Goal: Transaction & Acquisition: Purchase product/service

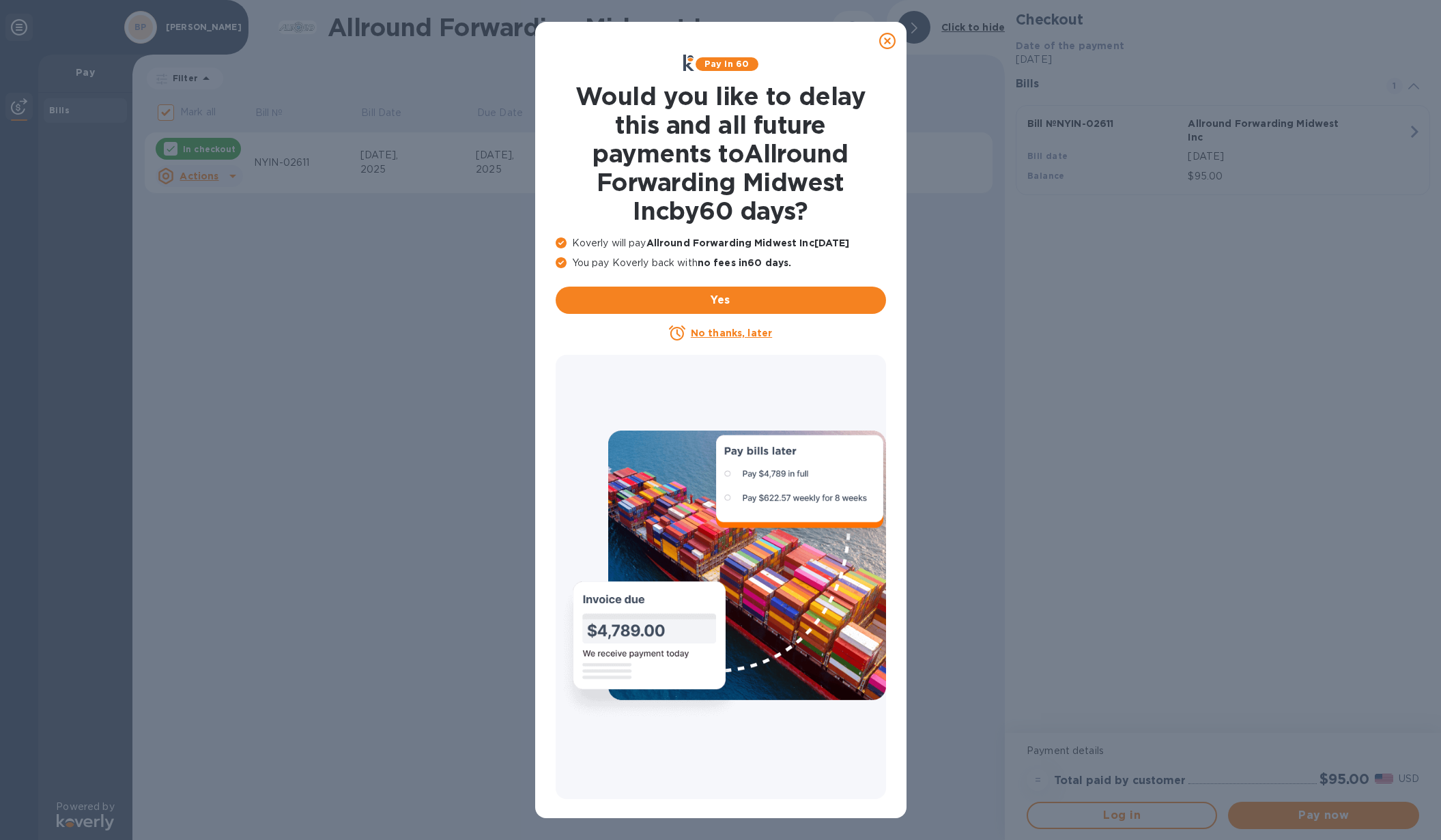
click at [888, 43] on icon at bounding box center [887, 41] width 16 height 16
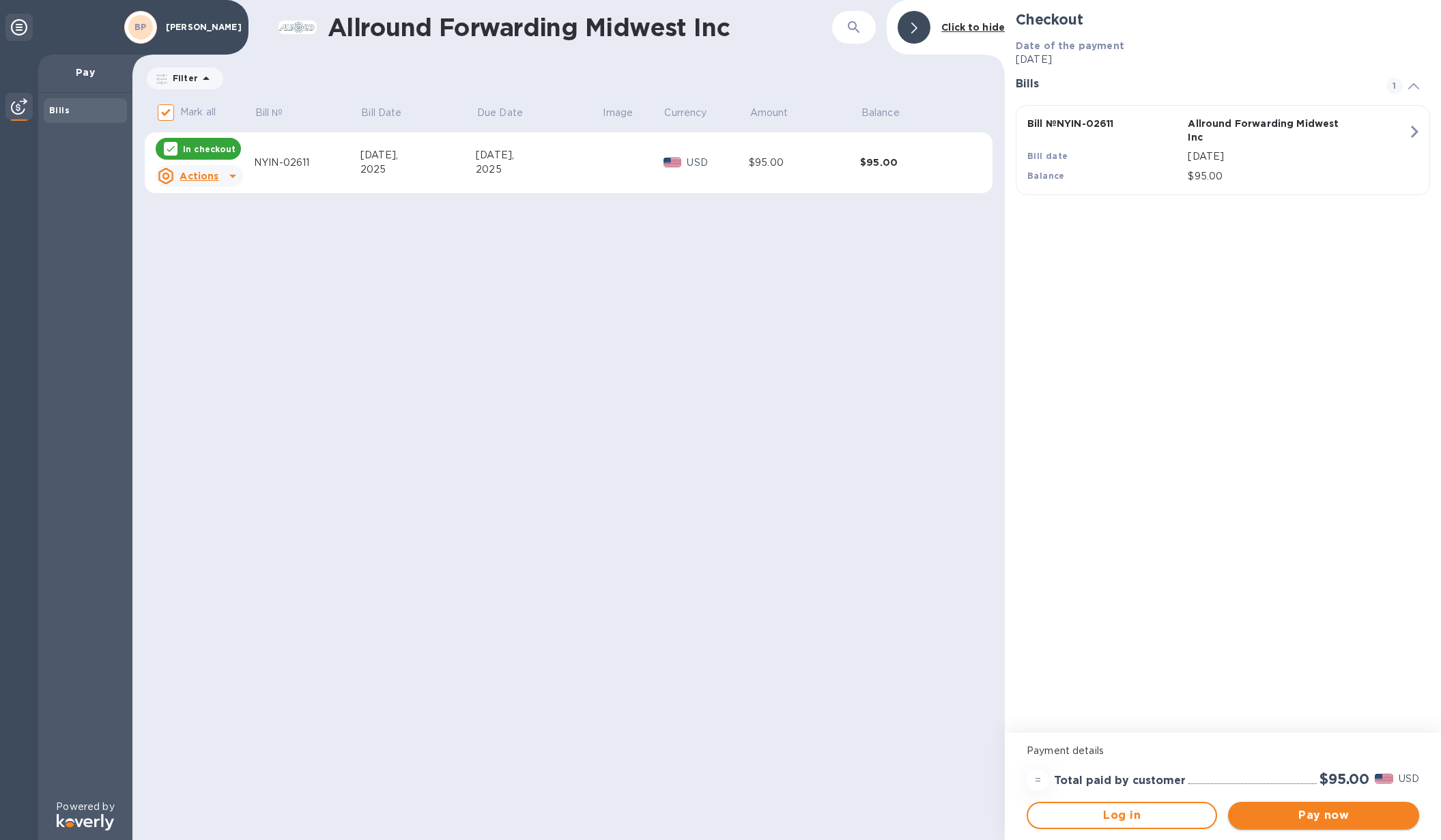
click at [1281, 826] on button "Pay now" at bounding box center [1323, 816] width 190 height 27
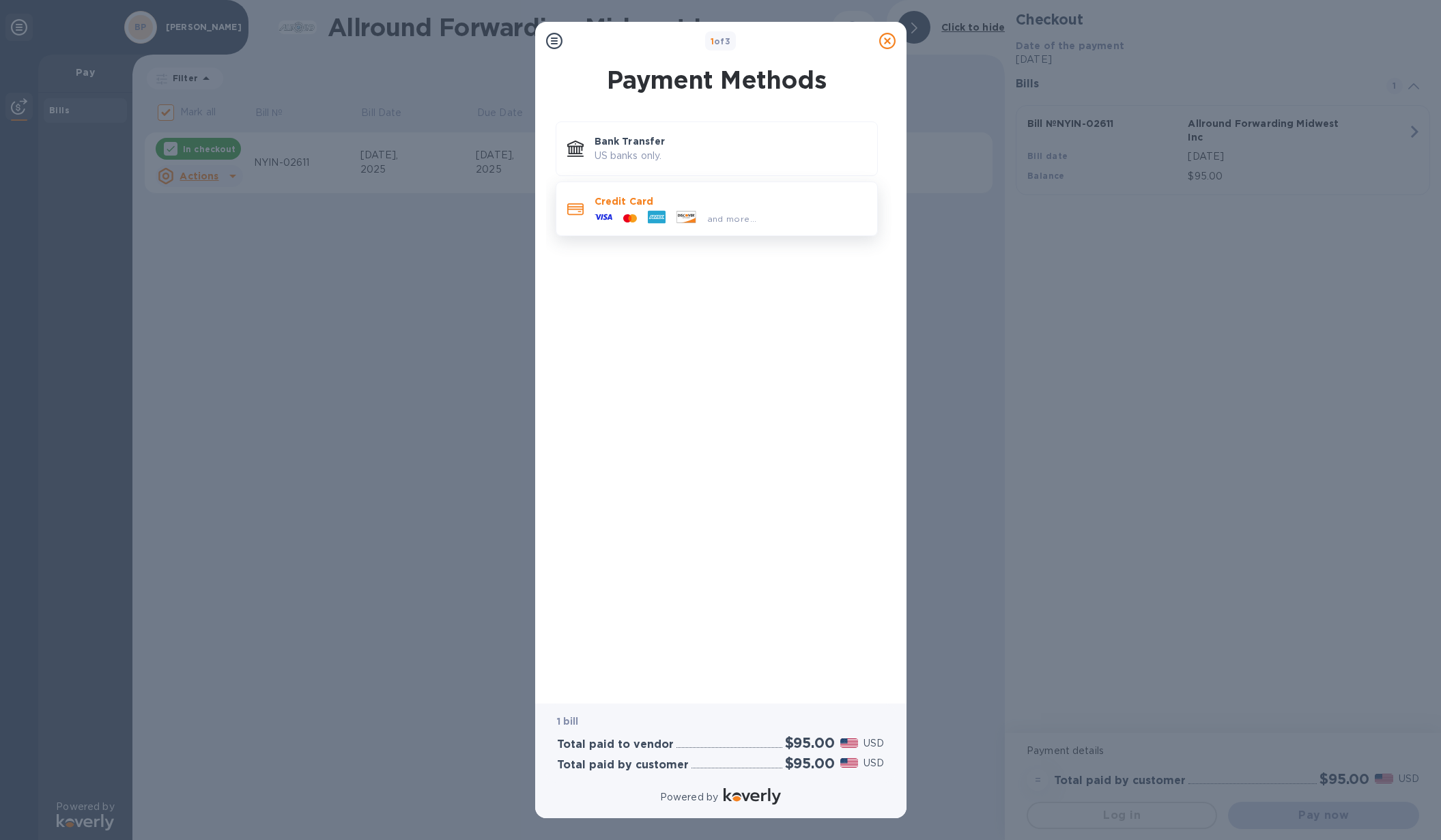
click at [713, 214] on span "and more..." at bounding box center [731, 218] width 50 height 10
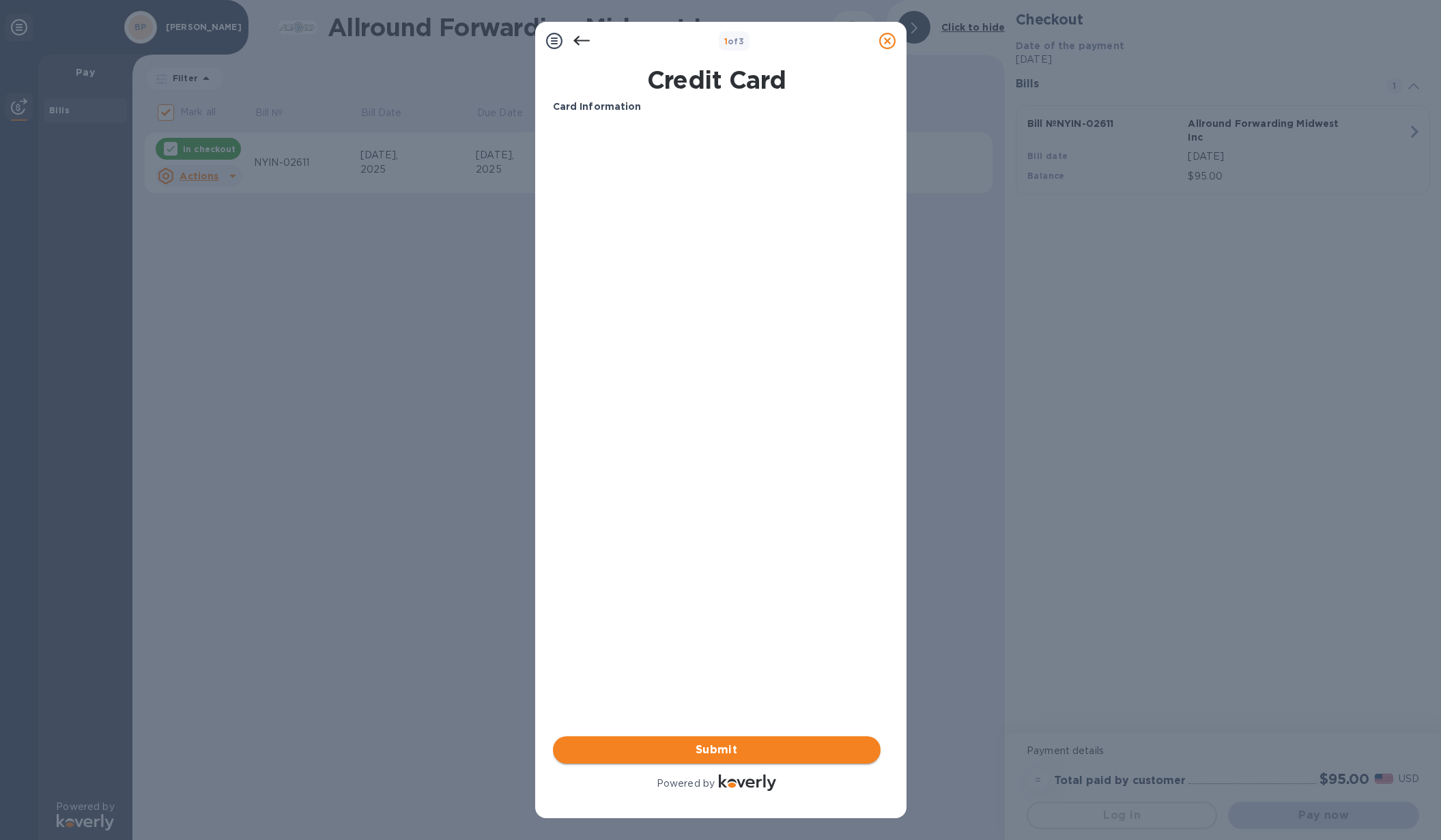
click at [735, 745] on span "Submit" at bounding box center [716, 750] width 305 height 16
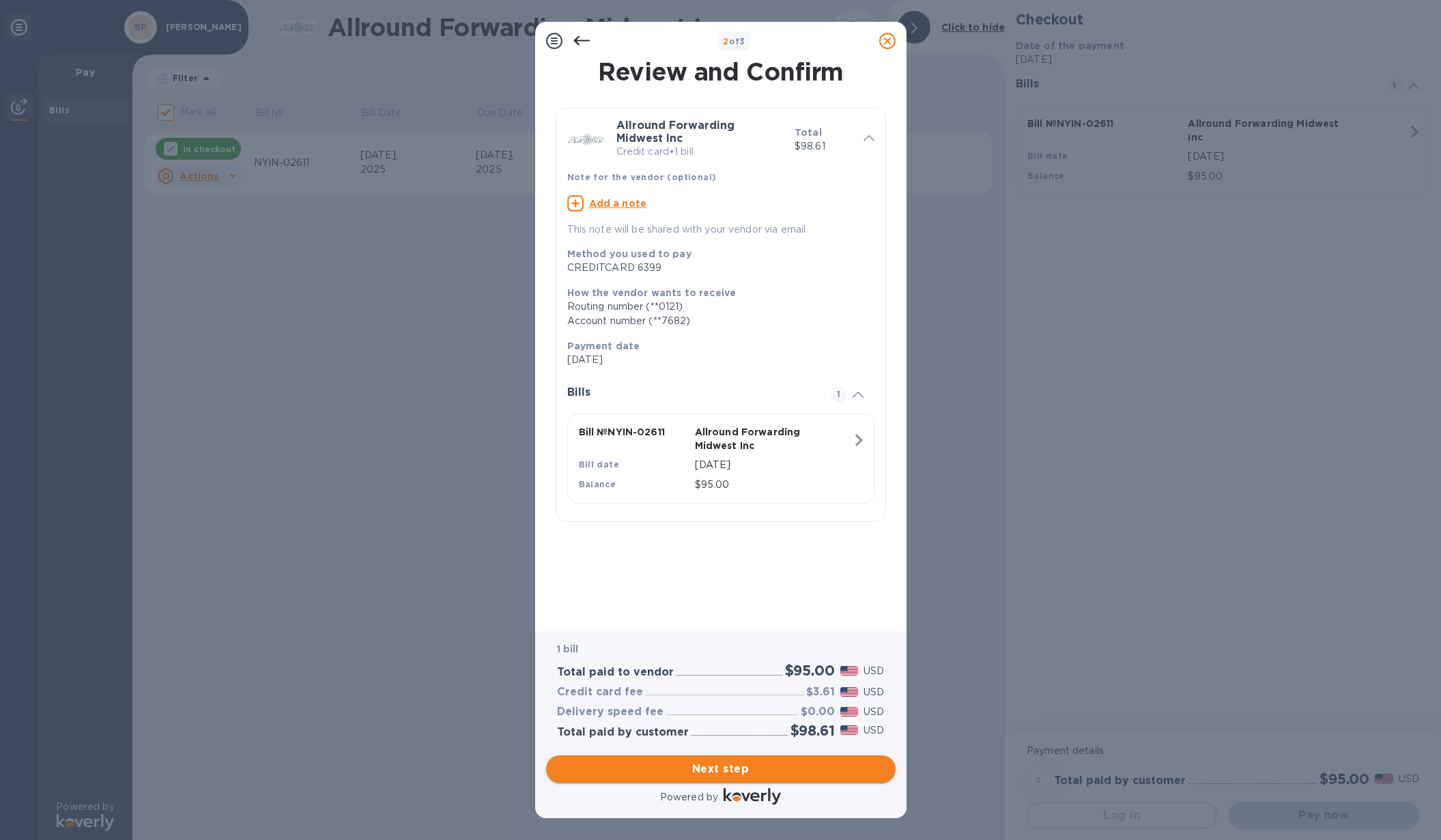
click at [728, 768] on span "Next step" at bounding box center [721, 769] width 328 height 16
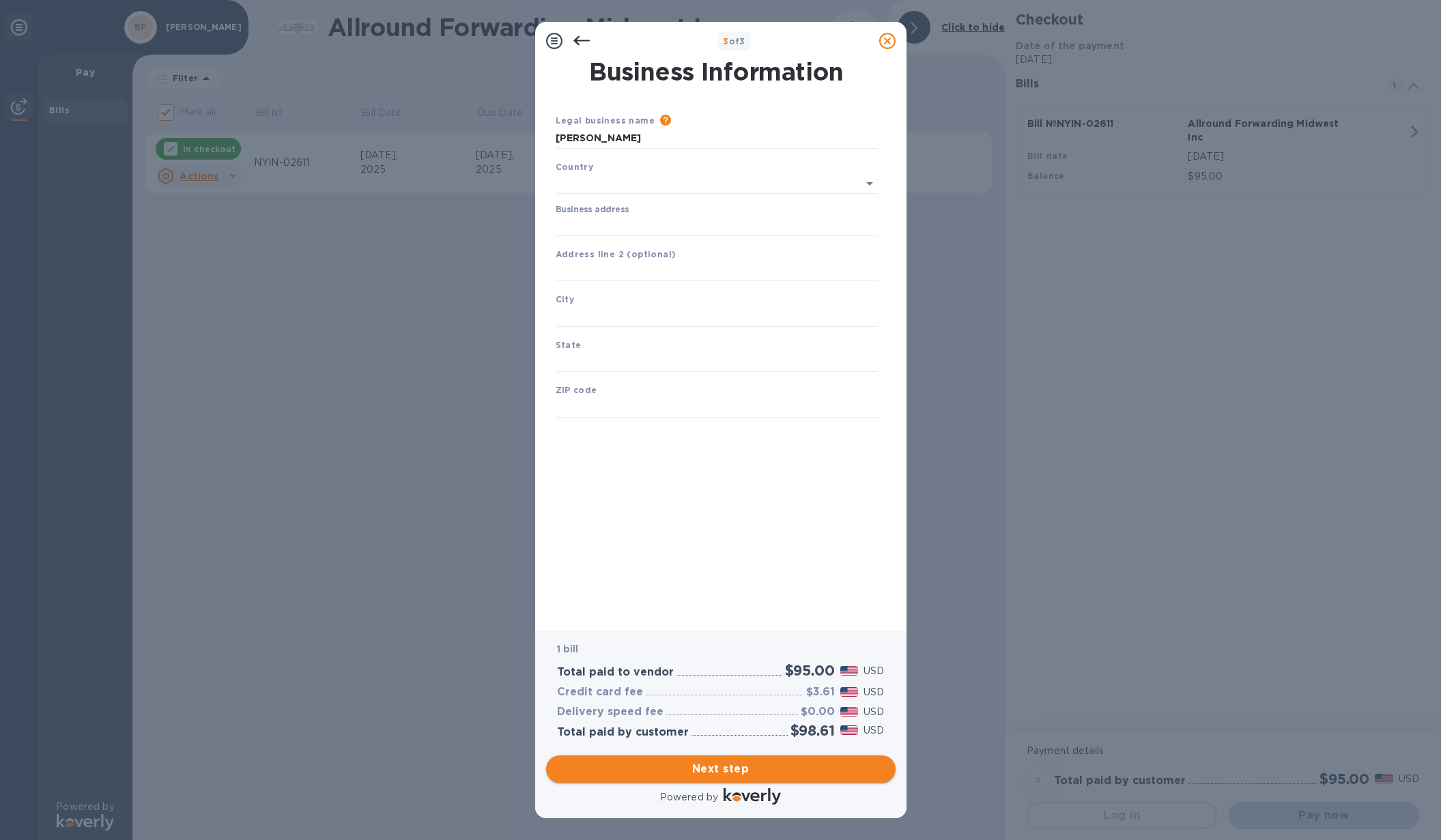
type input "[GEOGRAPHIC_DATA]"
click at [596, 217] on input "Business address" at bounding box center [717, 223] width 323 height 21
type input "[STREET_ADDRESS]"
click at [609, 309] on input "text" at bounding box center [717, 314] width 323 height 21
type input "[GEOGRAPHIC_DATA]"
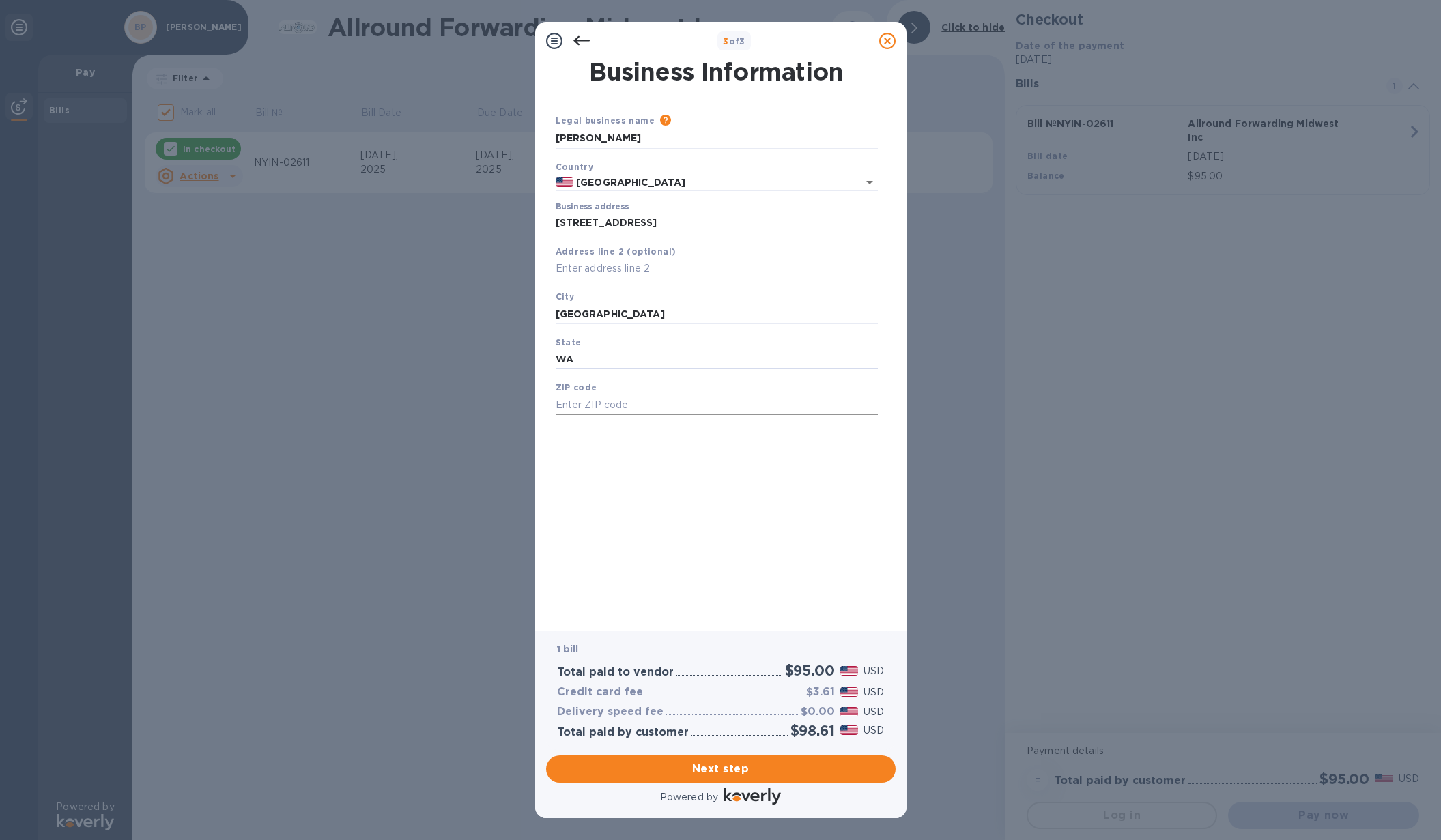
type input "WA"
click at [599, 412] on input "text" at bounding box center [717, 404] width 323 height 21
type input "91855"
click at [624, 765] on span "Next step" at bounding box center [721, 769] width 328 height 16
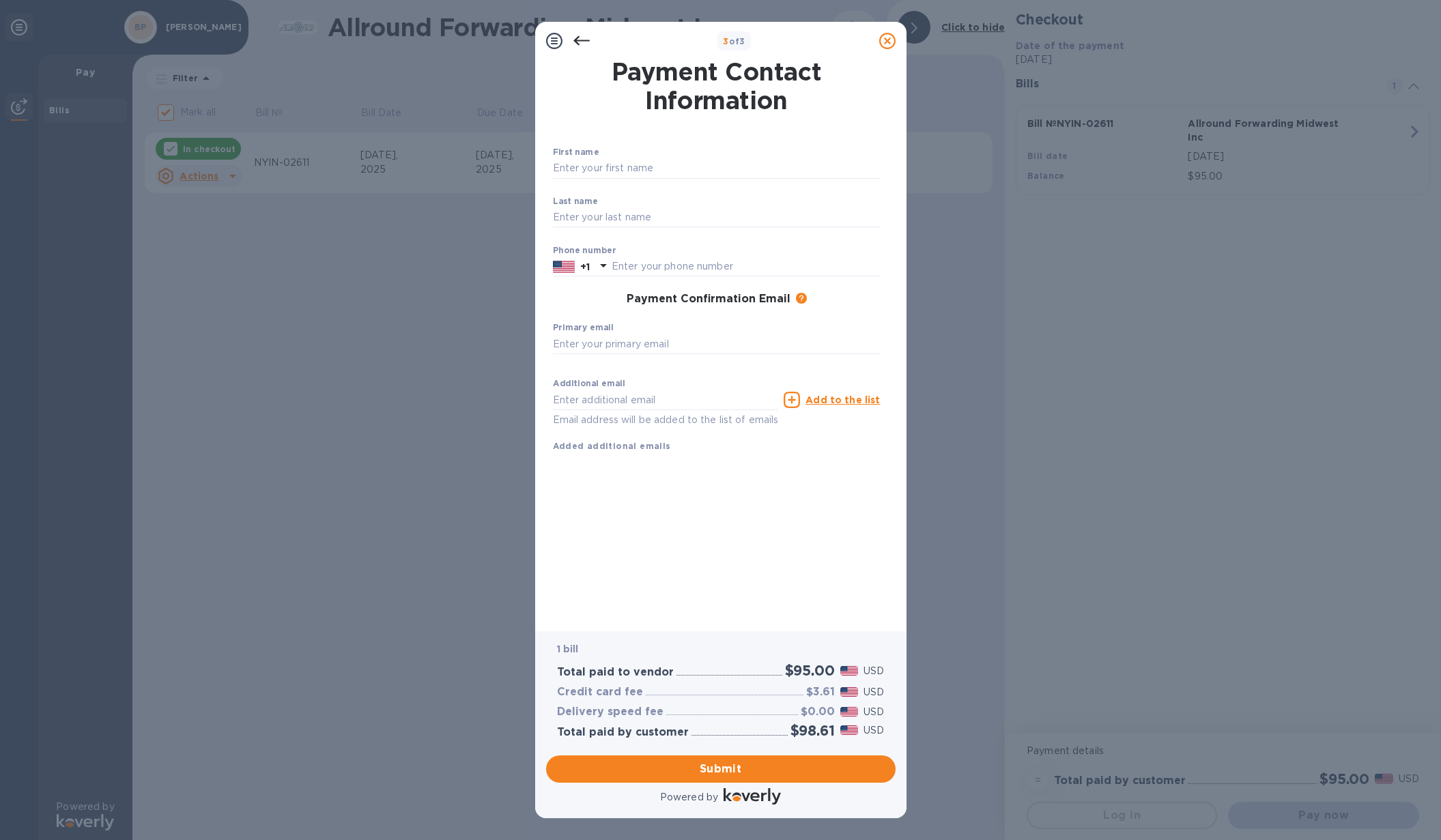
click at [585, 45] on icon at bounding box center [582, 41] width 16 height 16
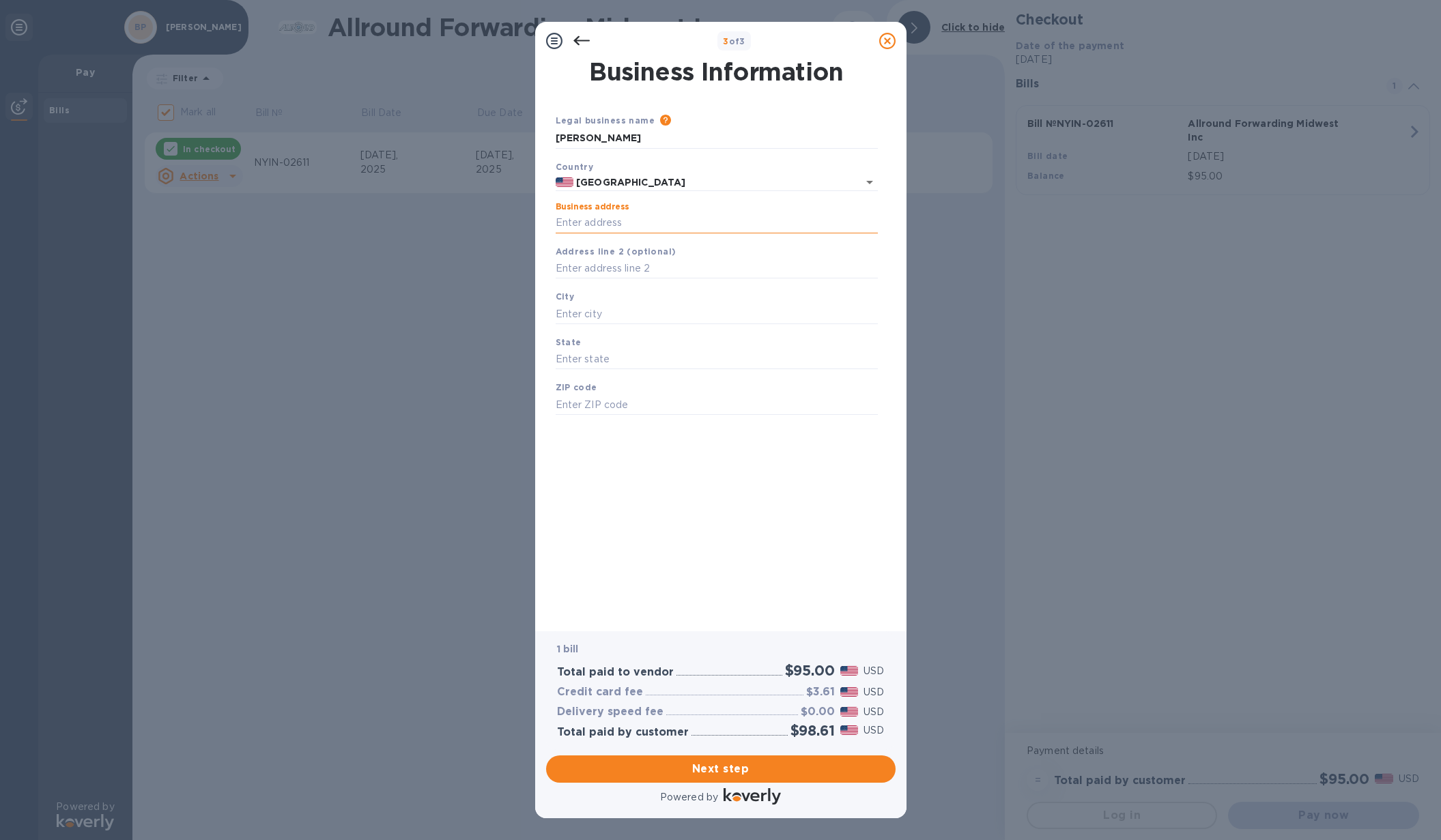
click at [613, 223] on input "Business address" at bounding box center [717, 223] width 323 height 21
type input "[STREET_ADDRESS]"
click at [576, 308] on input "text" at bounding box center [717, 314] width 323 height 21
type input "[GEOGRAPHIC_DATA]"
click at [570, 352] on input "text" at bounding box center [717, 360] width 323 height 21
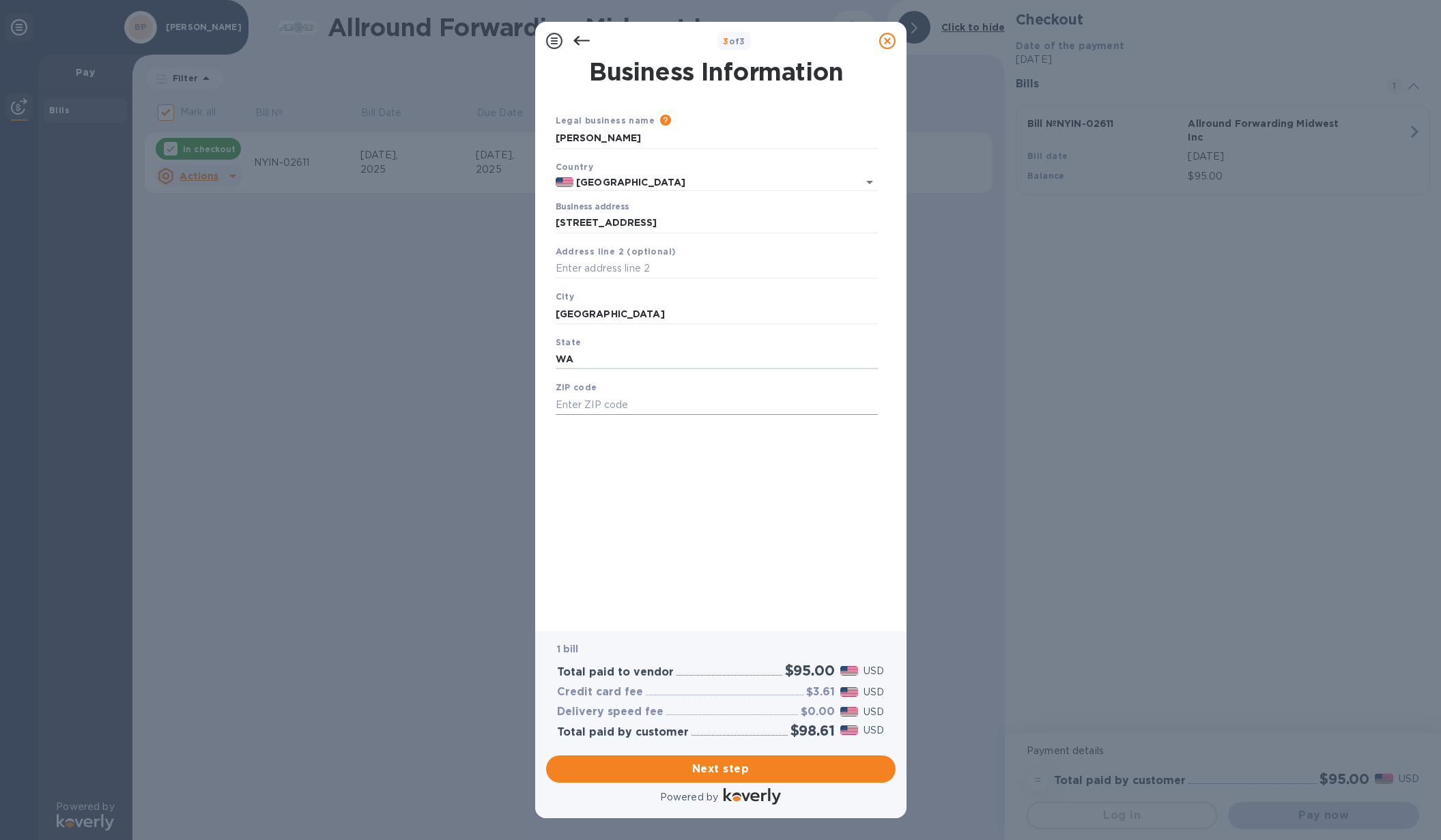
type input "WA"
click at [574, 402] on input "text" at bounding box center [717, 404] width 323 height 21
type input "98155"
click at [626, 766] on span "Next step" at bounding box center [721, 769] width 328 height 16
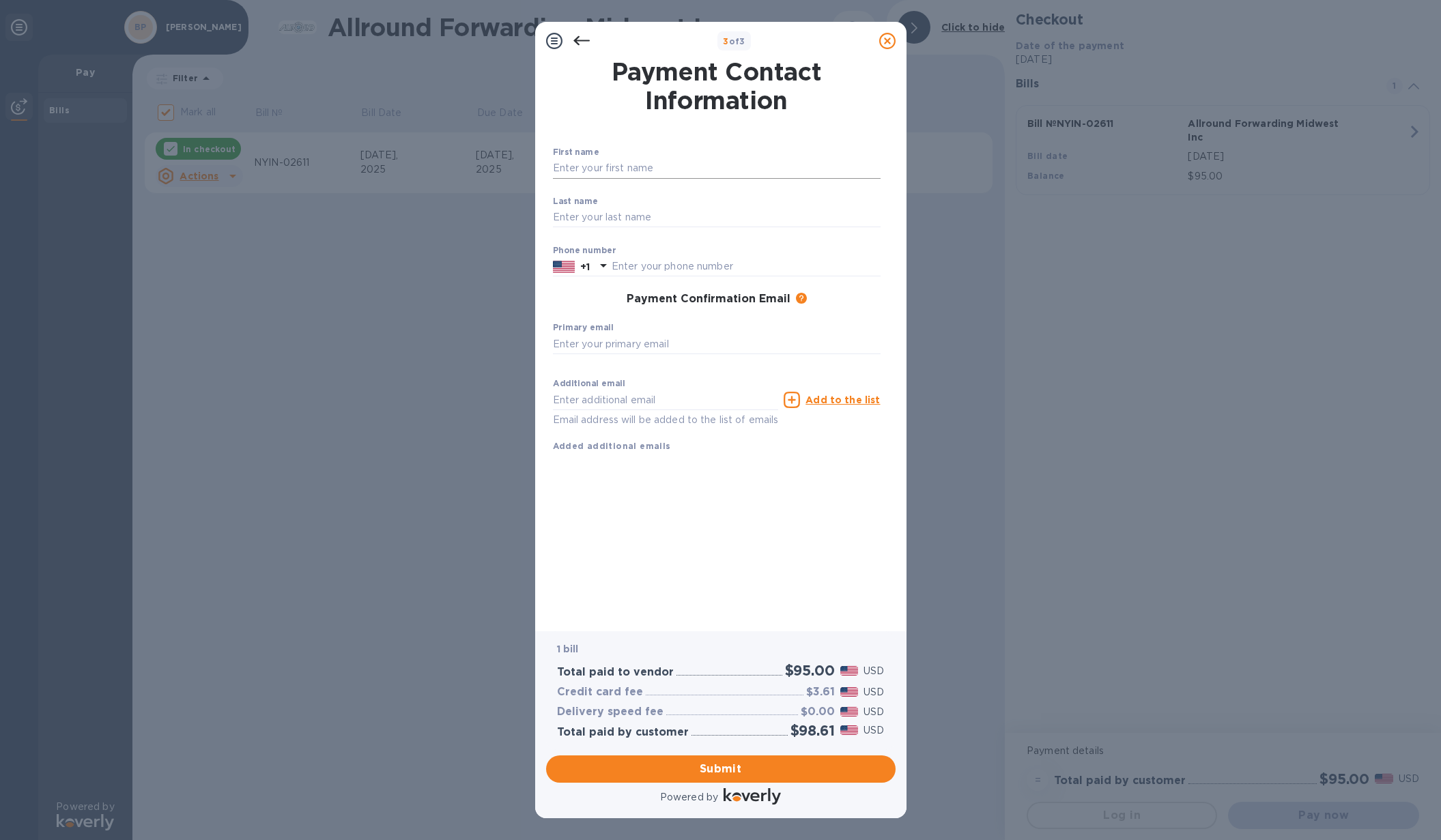
click at [632, 175] on input "text" at bounding box center [717, 169] width 328 height 21
type input "[PERSON_NAME]"
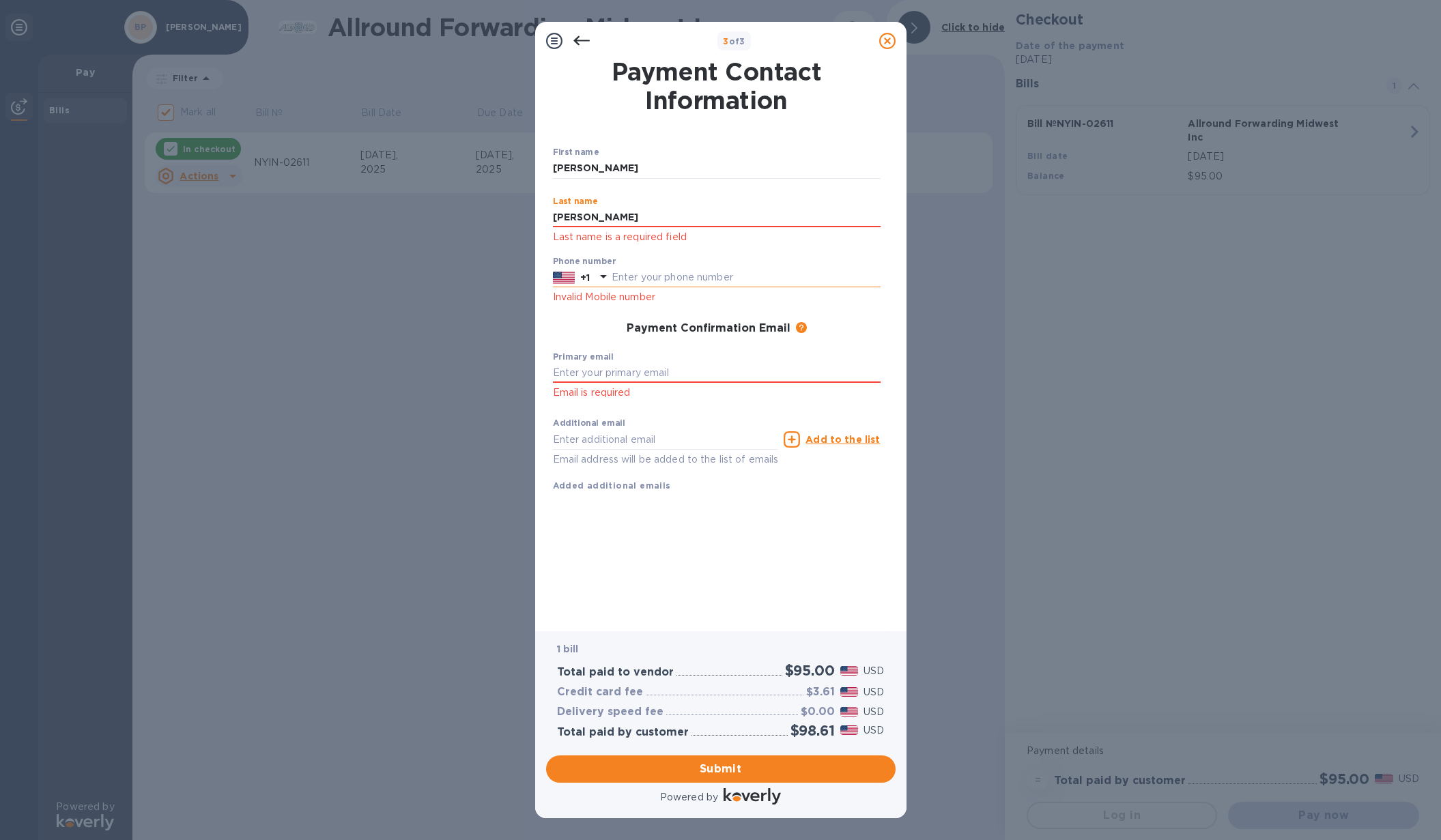
type input "[PERSON_NAME]"
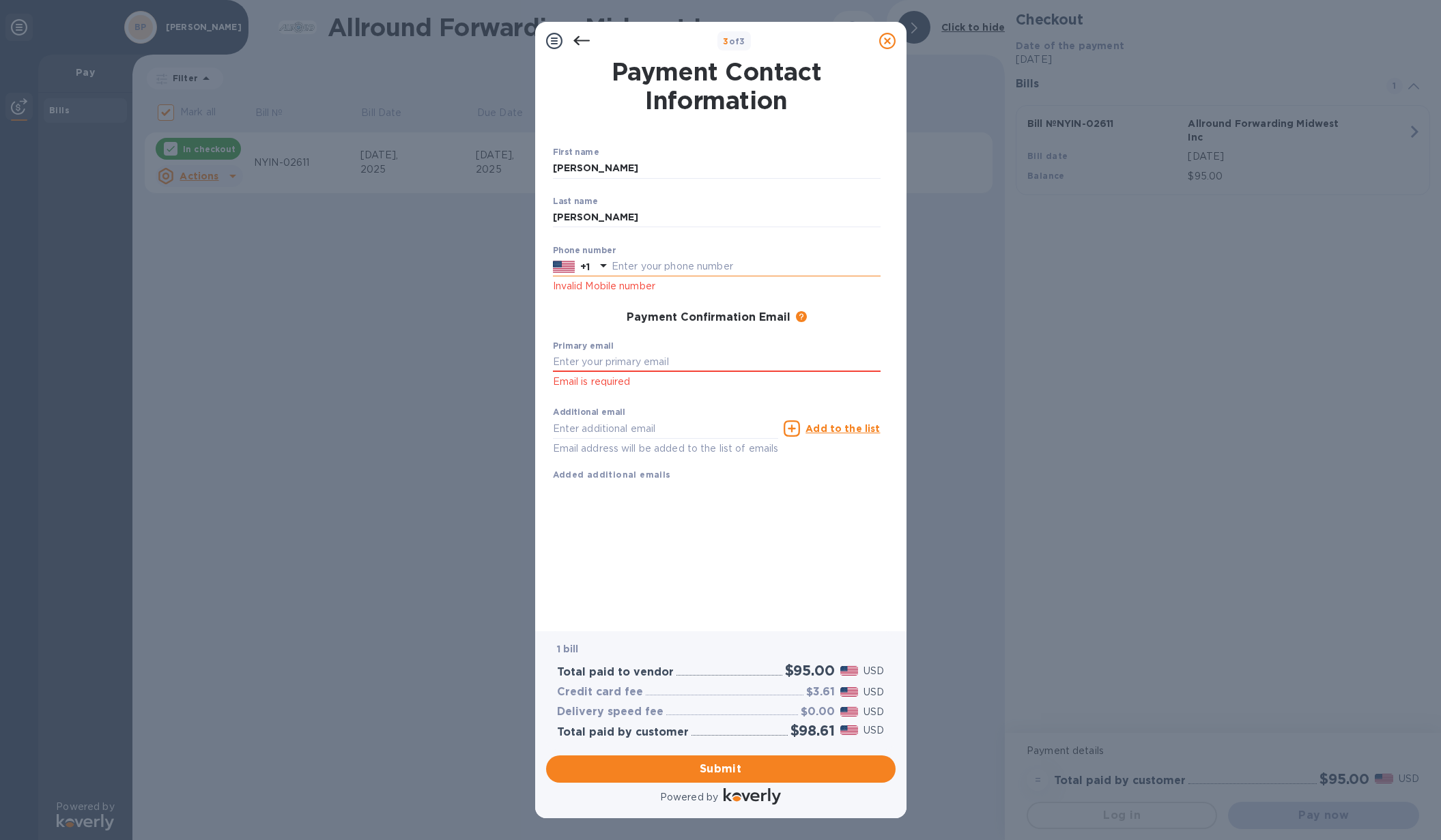
click at [602, 276] on div at bounding box center [604, 266] width 22 height 24
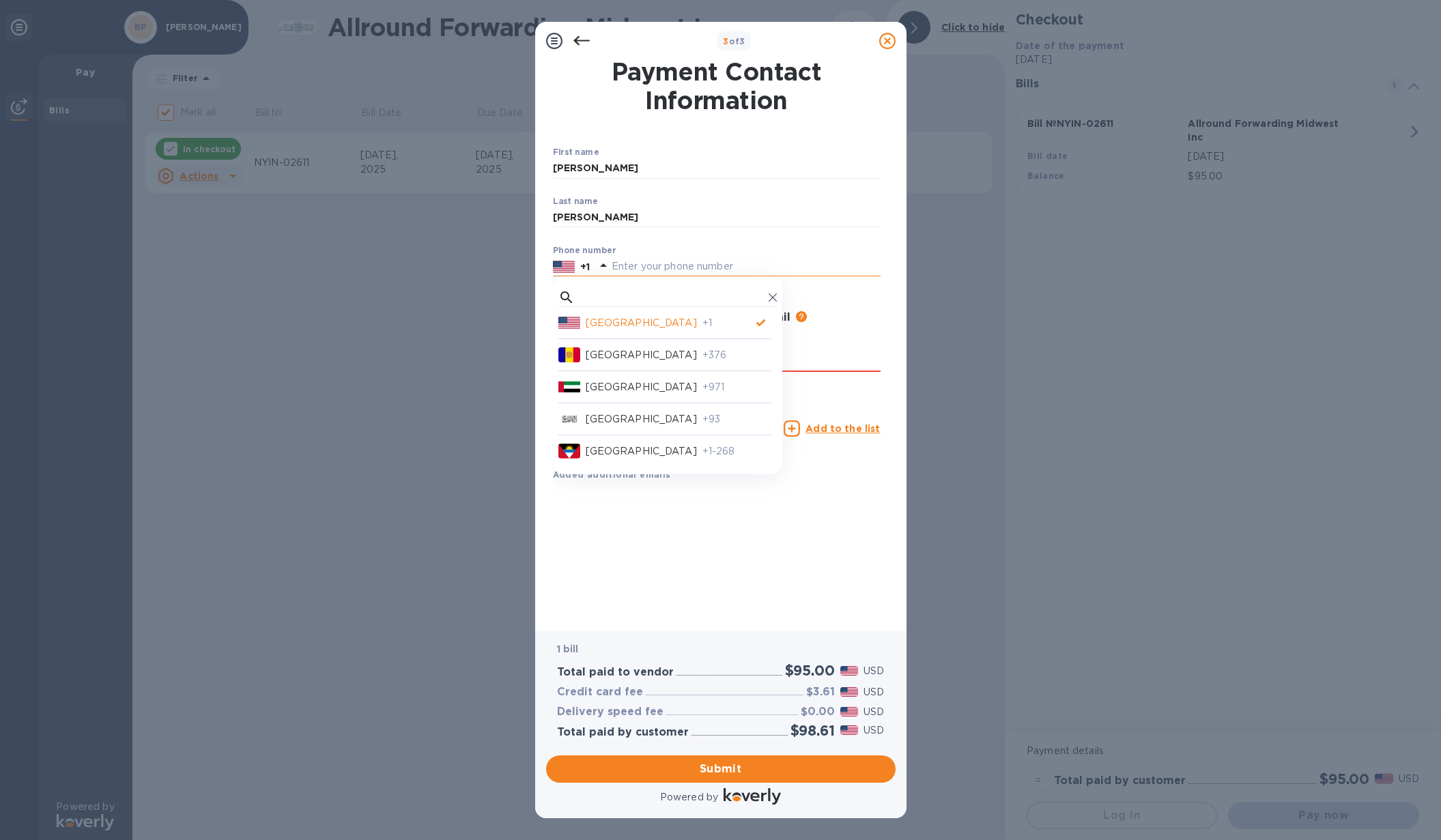
click at [631, 264] on input "text" at bounding box center [746, 266] width 269 height 21
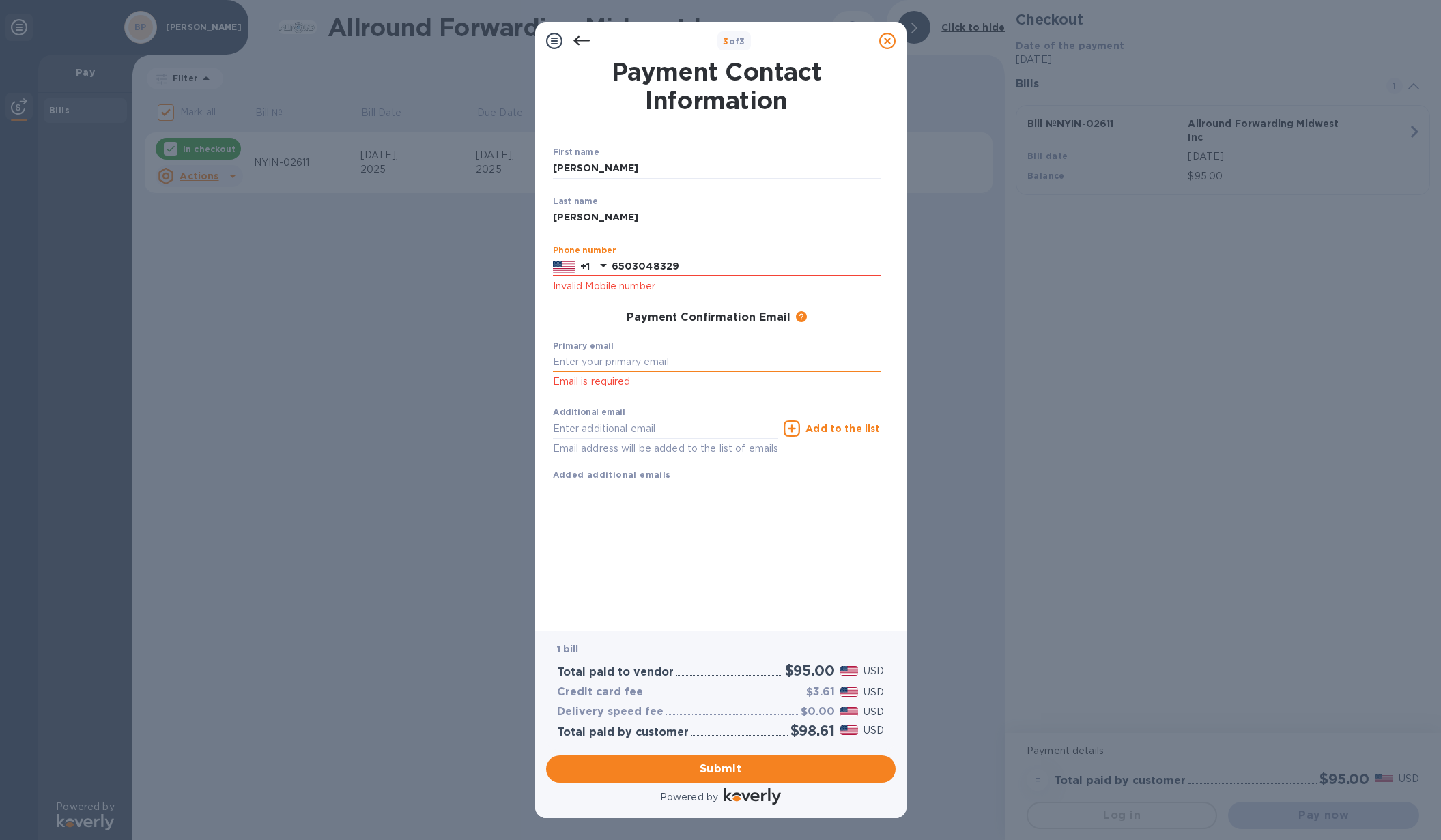
type input "6503048329"
click at [585, 363] on input "text" at bounding box center [717, 362] width 328 height 21
type input "[EMAIL_ADDRESS][DOMAIN_NAME]"
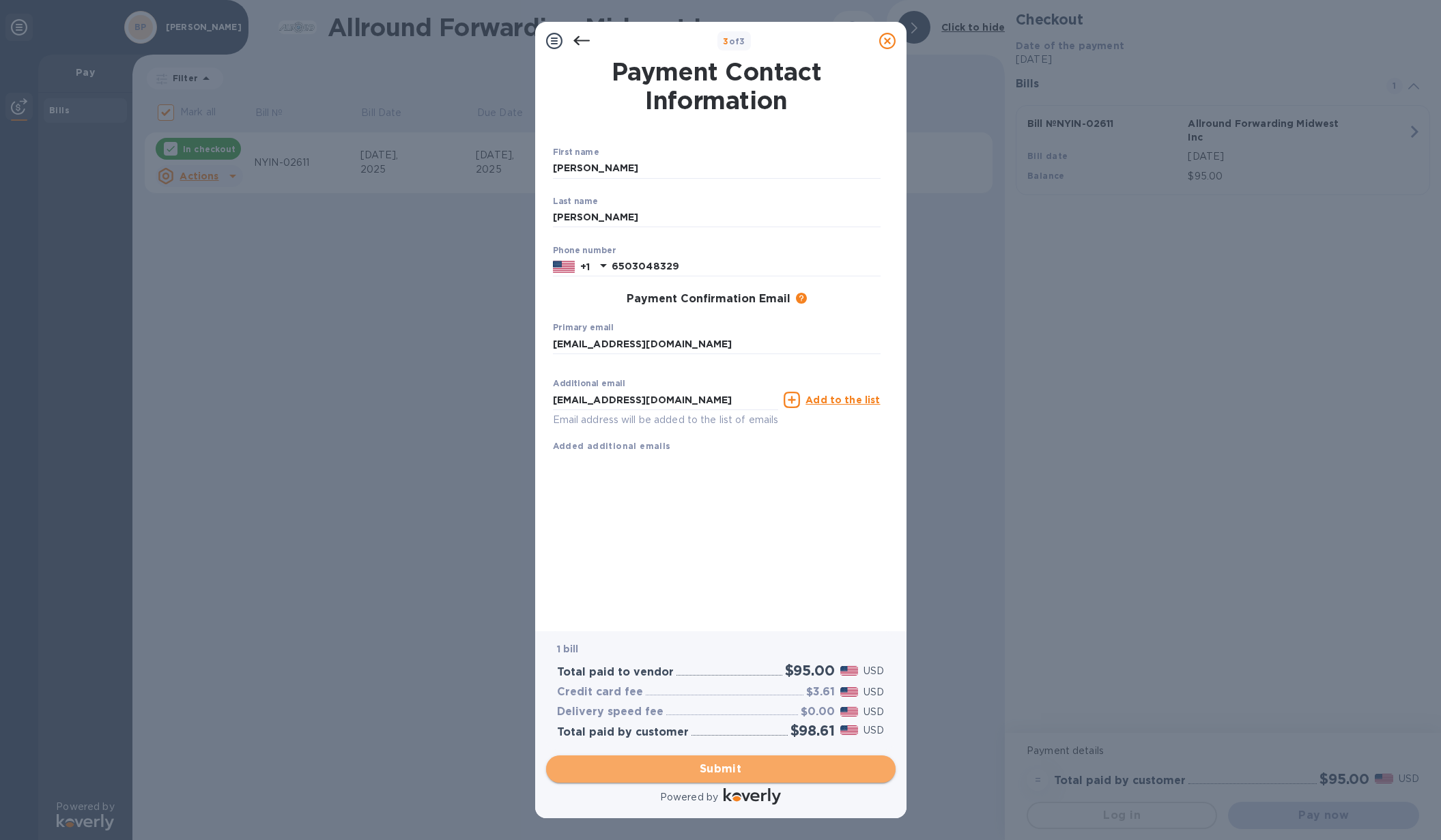
click at [729, 768] on span "Submit" at bounding box center [721, 769] width 328 height 16
checkbox input "false"
